Goal: Check status: Check status

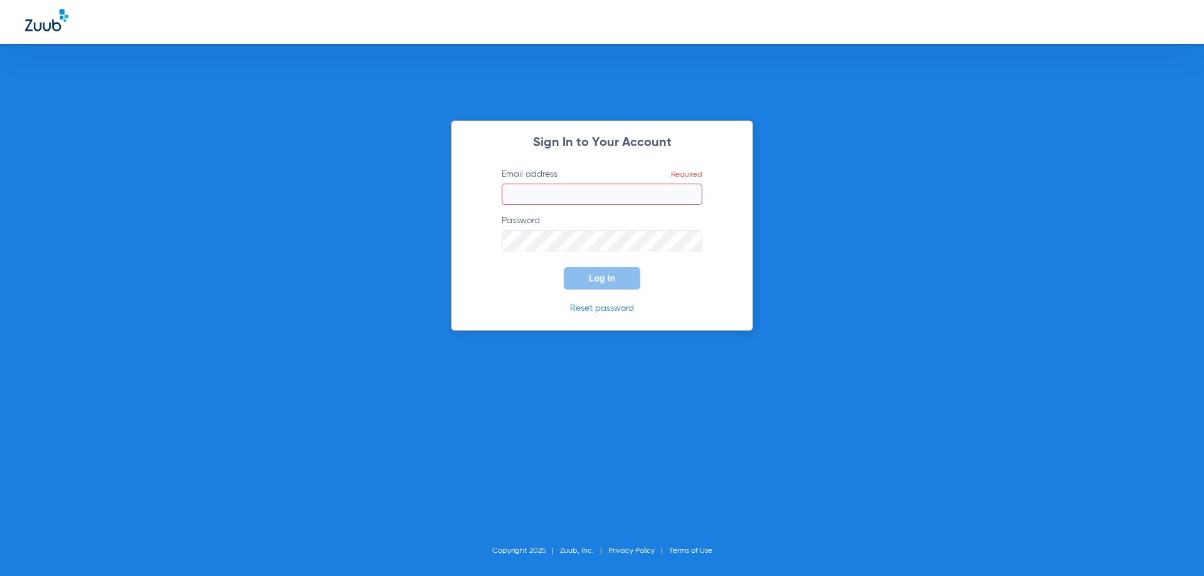
click at [527, 194] on input "Email address Required" at bounding box center [602, 194] width 201 height 21
type input "D"
type input "[EMAIL_ADDRESS][DOMAIN_NAME]"
click at [564, 267] on button "Log In" at bounding box center [602, 278] width 76 height 23
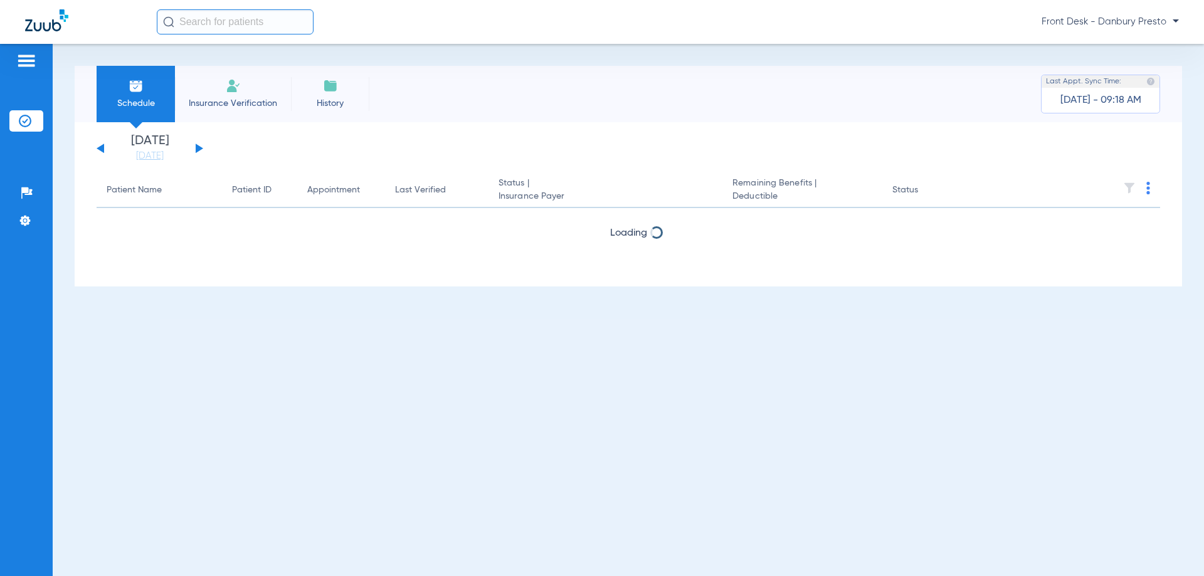
click at [197, 149] on button at bounding box center [200, 148] width 8 height 9
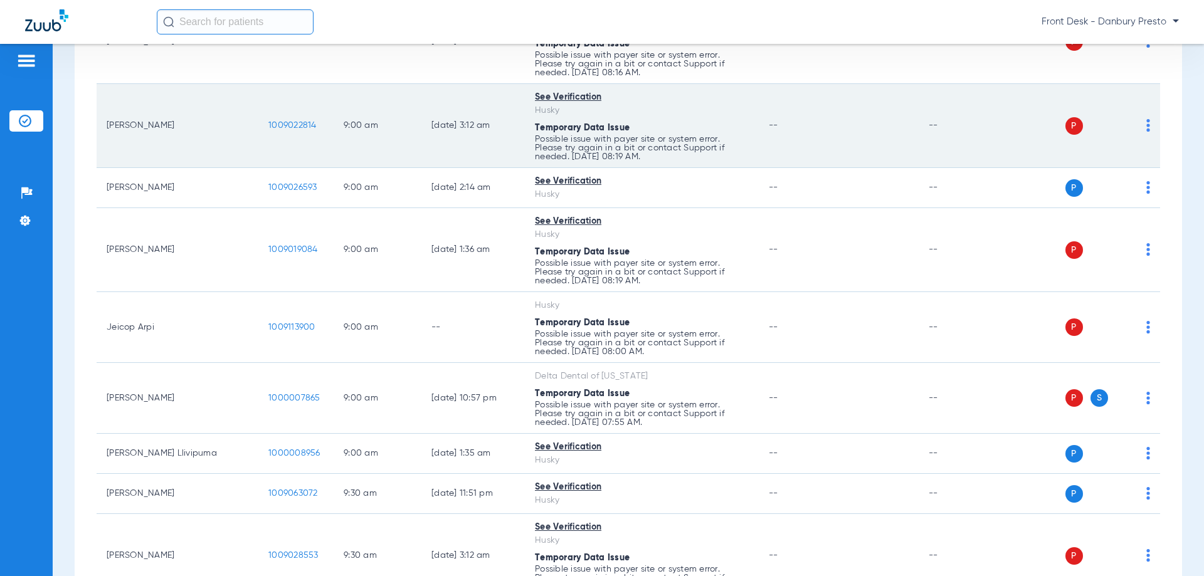
scroll to position [439, 0]
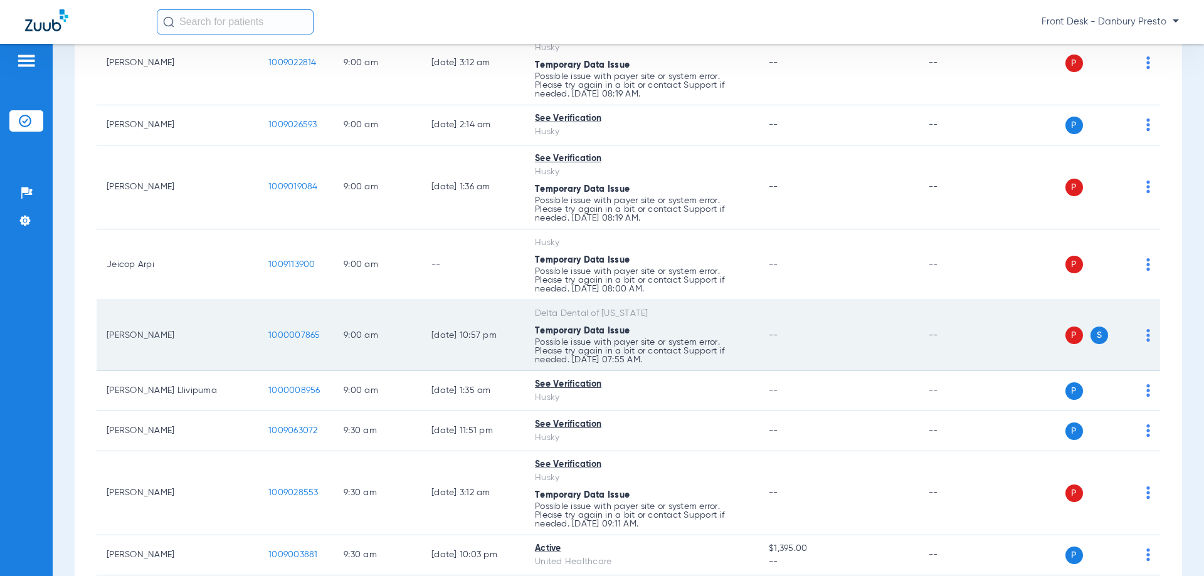
drag, startPoint x: 621, startPoint y: 361, endPoint x: 488, endPoint y: 316, distance: 141.0
click at [488, 316] on tr "[PERSON_NAME] 1000007865 9:00 AM [DATE] 10:57 PM Delta Dental of [US_STATE] Tem…" at bounding box center [628, 335] width 1063 height 71
copy tr "Delta Dental of [US_STATE] Temporary Data Issue Possible issue with payer site …"
